Goal: Find specific page/section: Find specific page/section

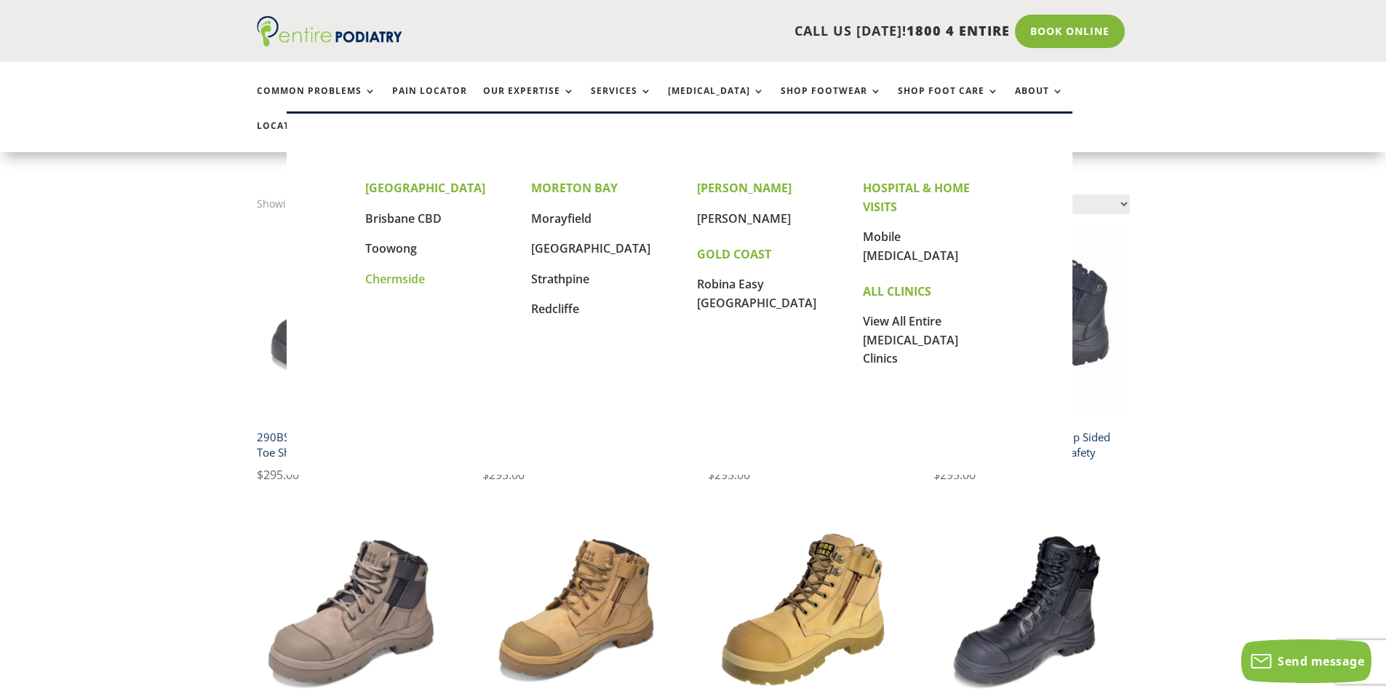
click at [389, 280] on link "Chermside" at bounding box center [395, 279] width 60 height 16
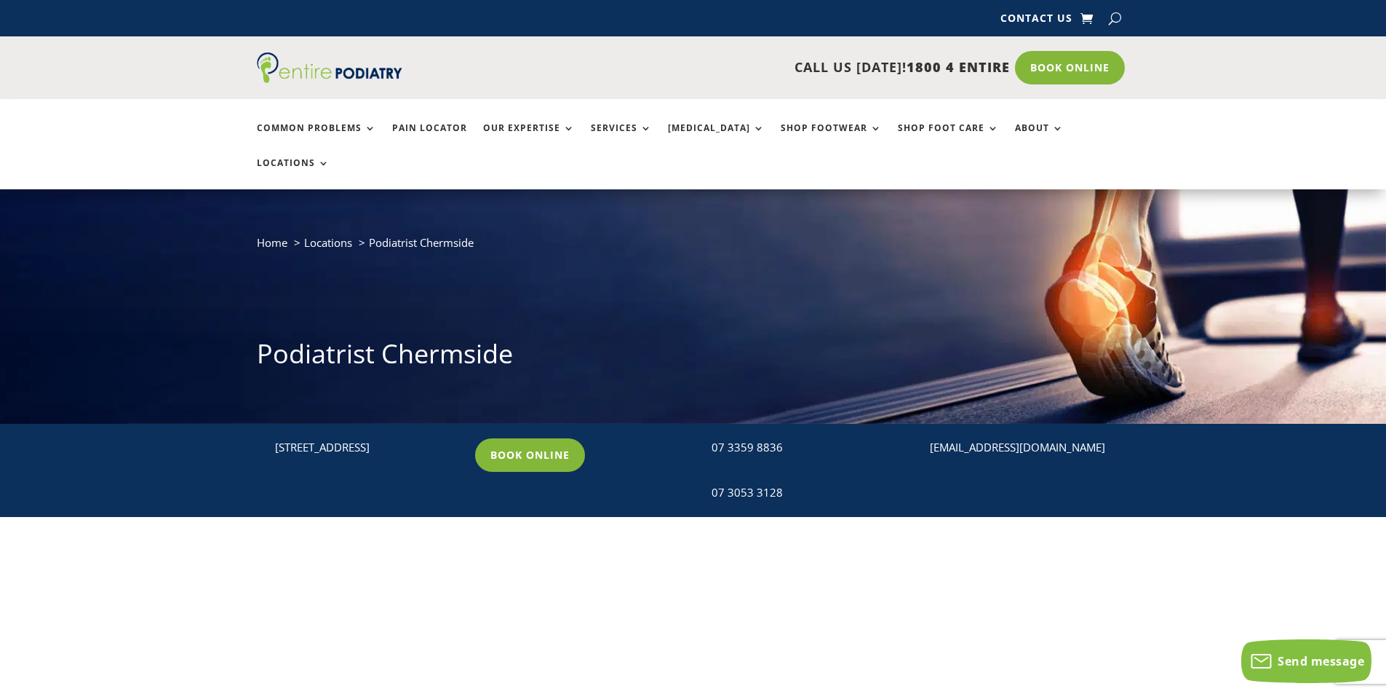
drag, startPoint x: 306, startPoint y: 424, endPoint x: 272, endPoint y: 412, distance: 36.1
click at [272, 438] on div " [STREET_ADDRESS]" at bounding box center [359, 447] width 205 height 19
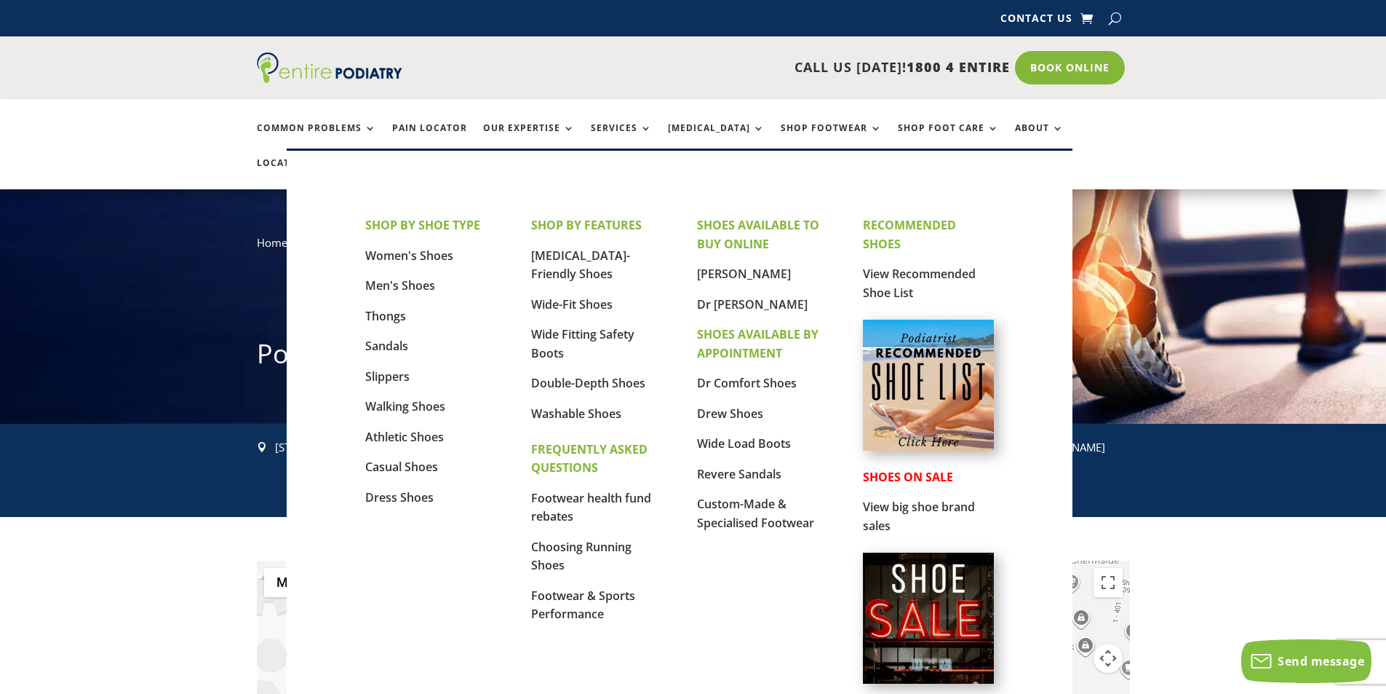
click at [926, 378] on img at bounding box center [928, 384] width 131 height 131
